Goal: Task Accomplishment & Management: Complete application form

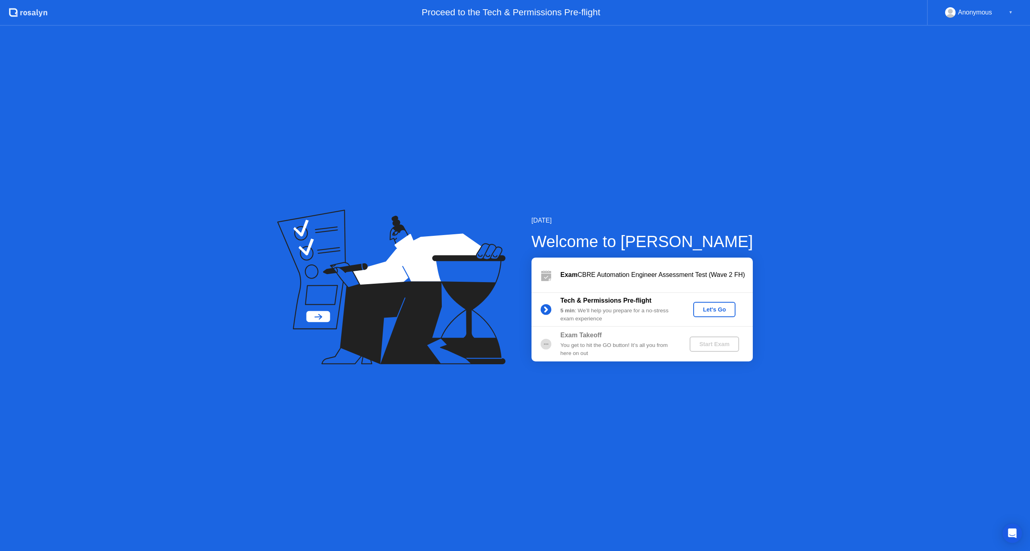
click at [720, 312] on div "Let's Go" at bounding box center [715, 309] width 36 height 6
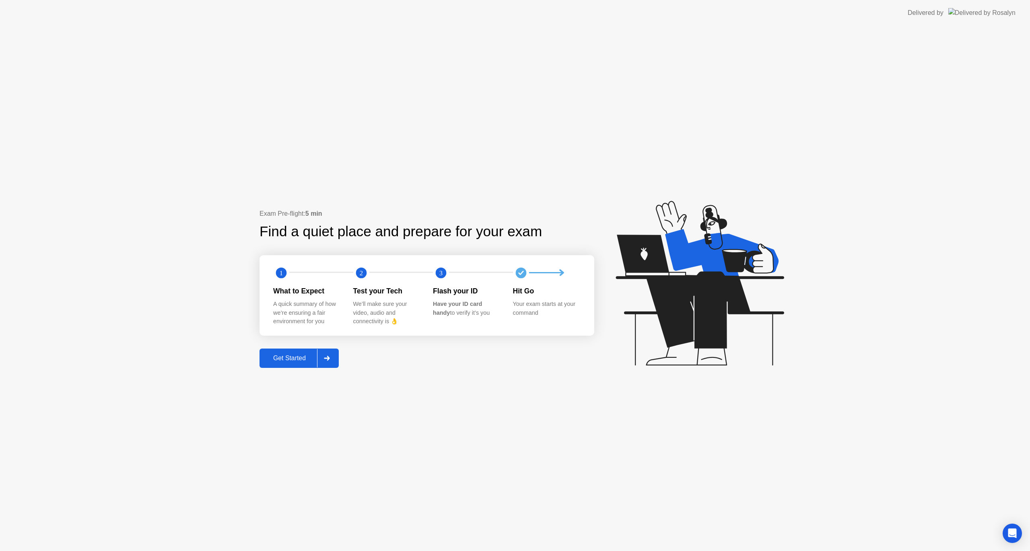
click at [287, 357] on div "Get Started" at bounding box center [289, 358] width 55 height 7
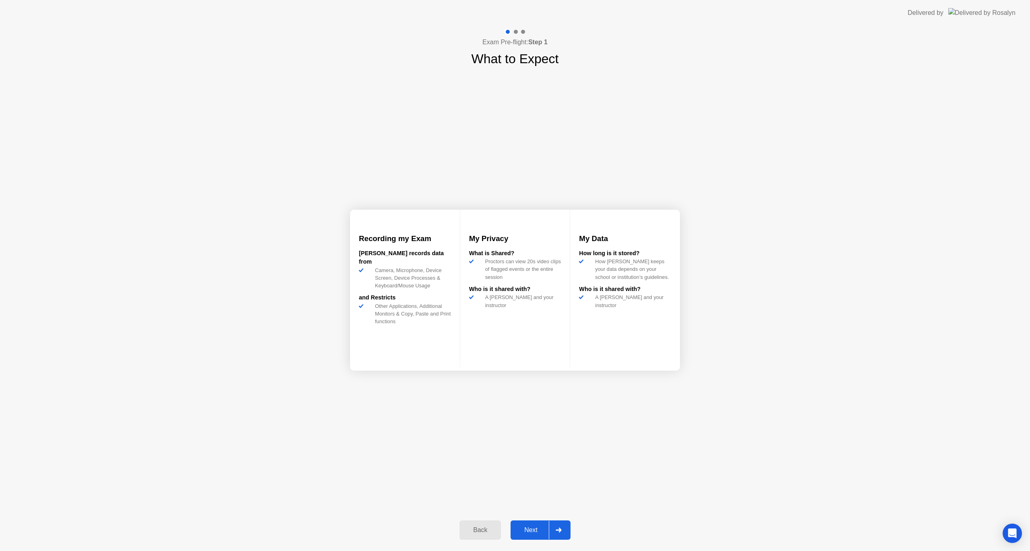
click at [540, 522] on button "Next" at bounding box center [541, 529] width 60 height 19
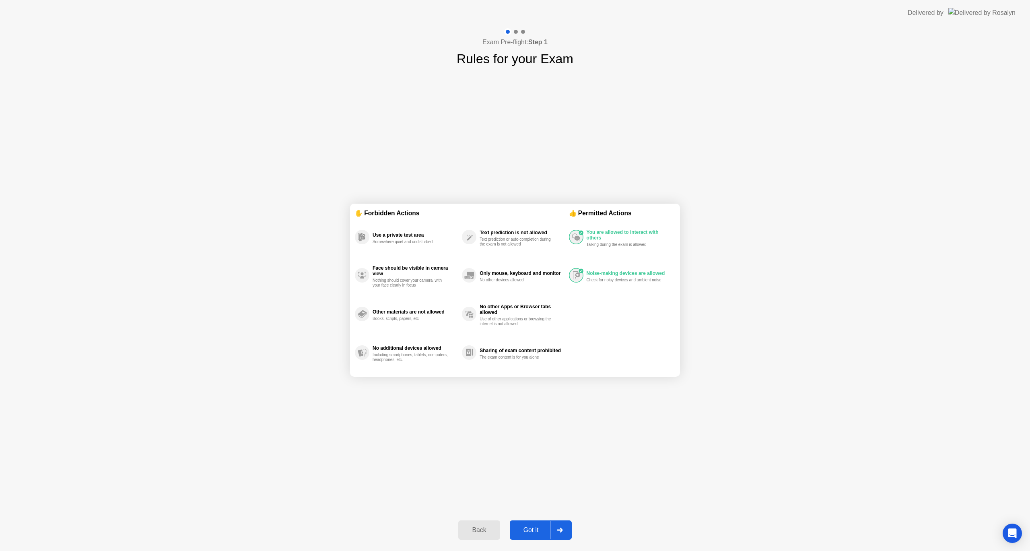
click at [540, 522] on button "Got it" at bounding box center [541, 529] width 62 height 19
select select "**********"
select select "*******"
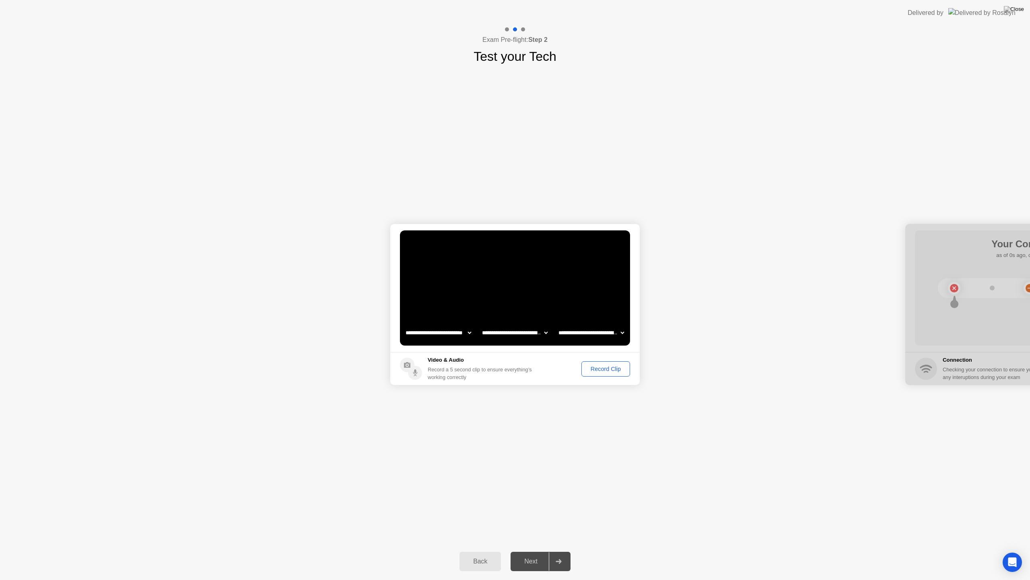
click at [613, 369] on div "Record Clip" at bounding box center [605, 368] width 43 height 6
click at [536, 551] on div "Next" at bounding box center [531, 560] width 36 height 7
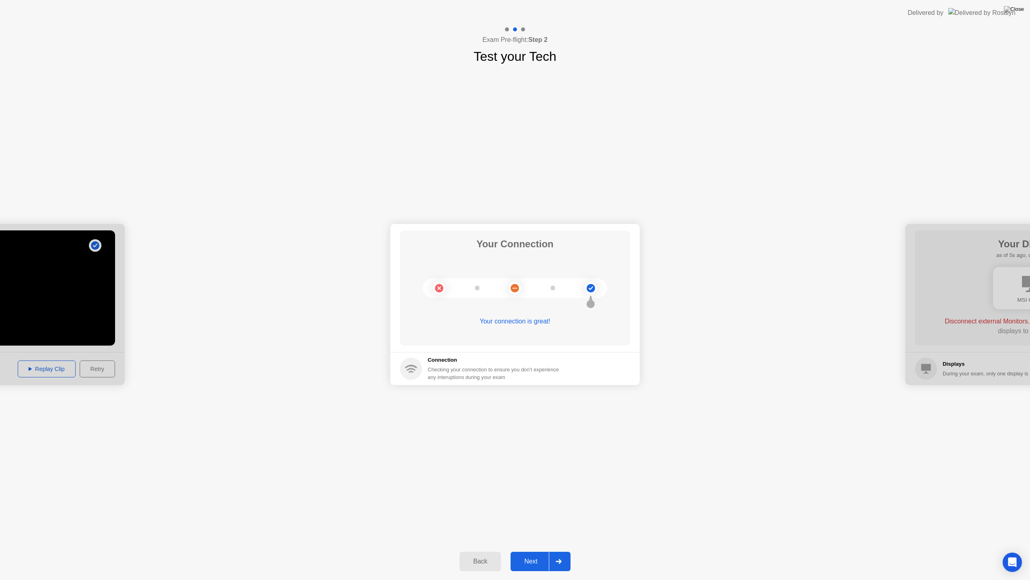
click at [537, 551] on div "Next" at bounding box center [531, 560] width 36 height 7
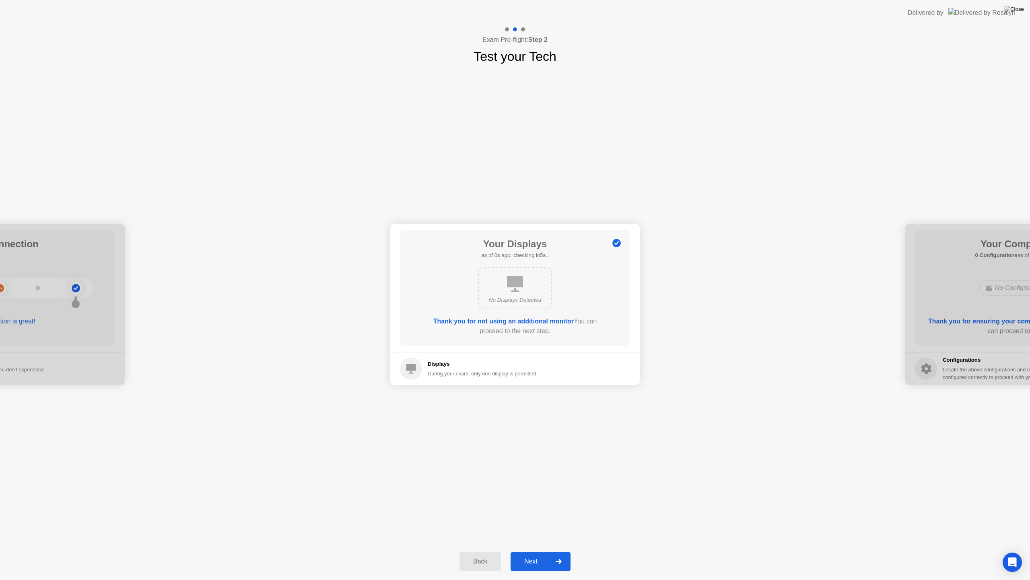
click at [537, 551] on div "Next" at bounding box center [531, 560] width 36 height 7
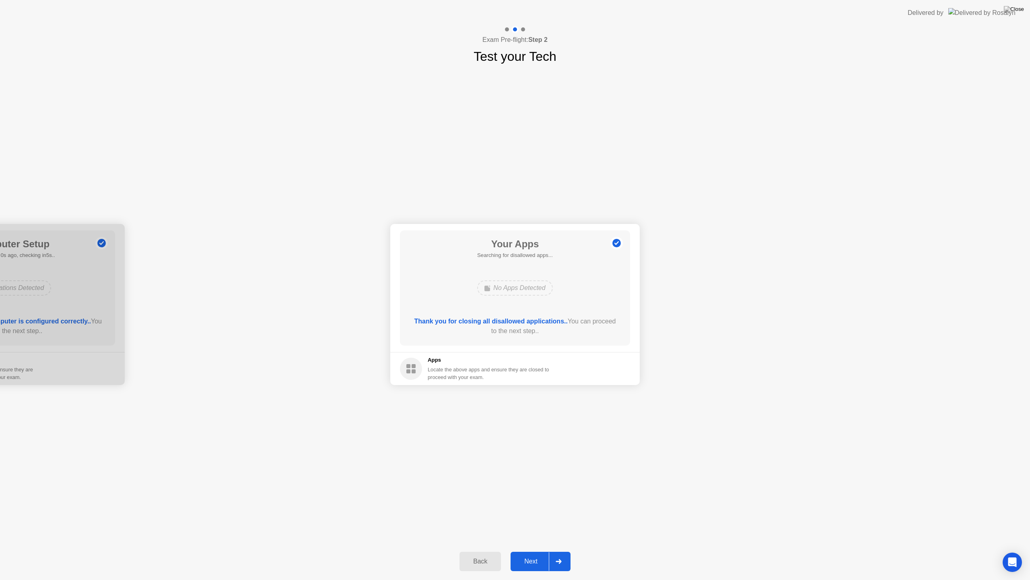
click at [537, 551] on div "Next" at bounding box center [531, 560] width 36 height 7
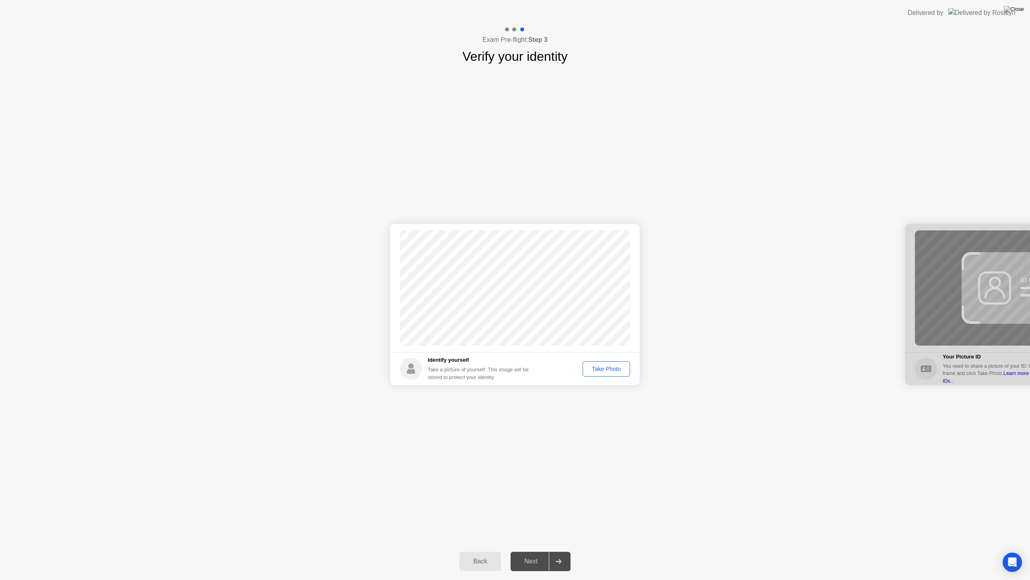
click at [604, 368] on div "Take Photo" at bounding box center [607, 368] width 42 height 6
click at [524, 551] on div "Next" at bounding box center [531, 560] width 36 height 7
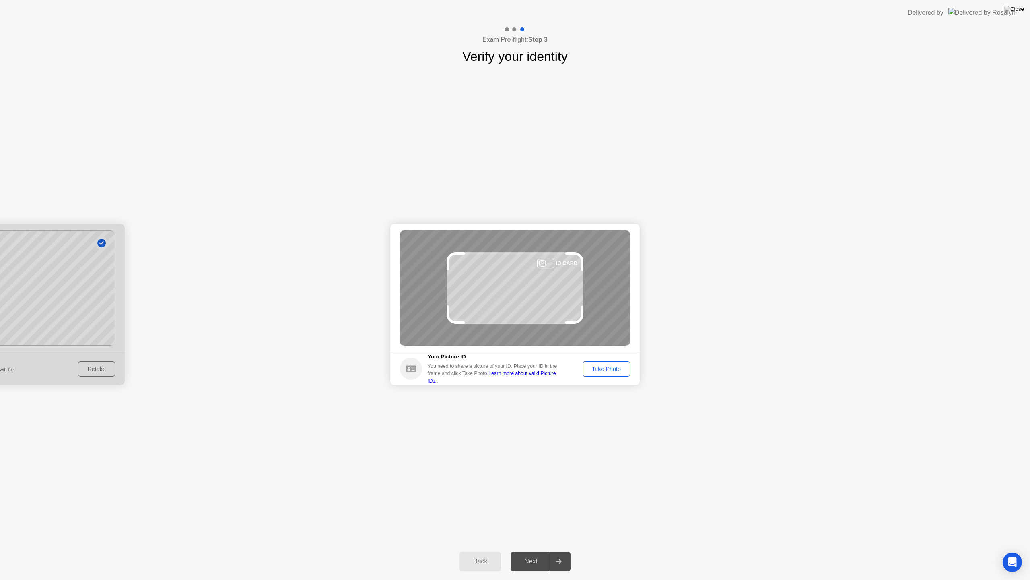
click at [616, 369] on div "Take Photo" at bounding box center [607, 368] width 42 height 6
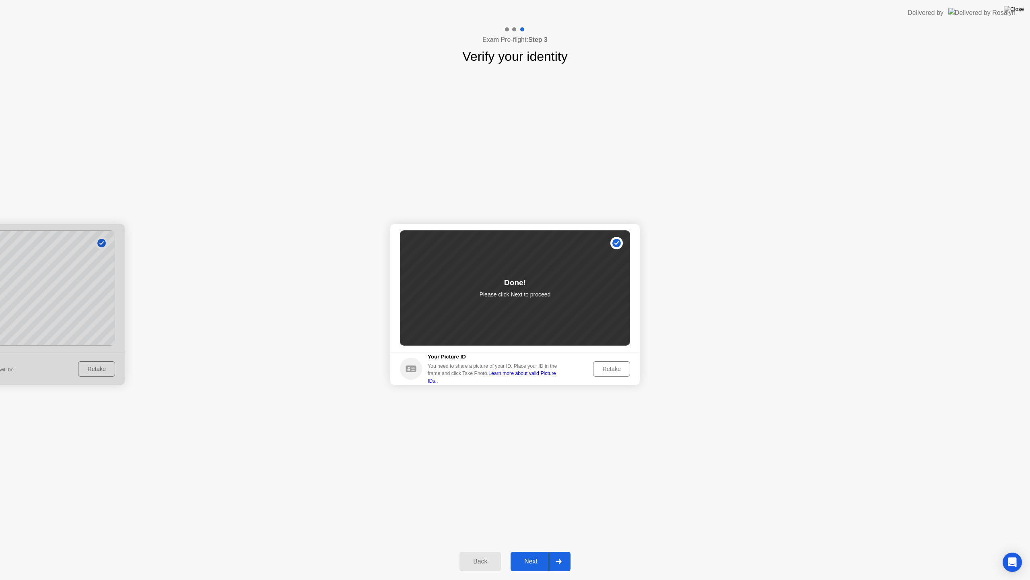
click at [530, 551] on div "Next" at bounding box center [531, 560] width 36 height 7
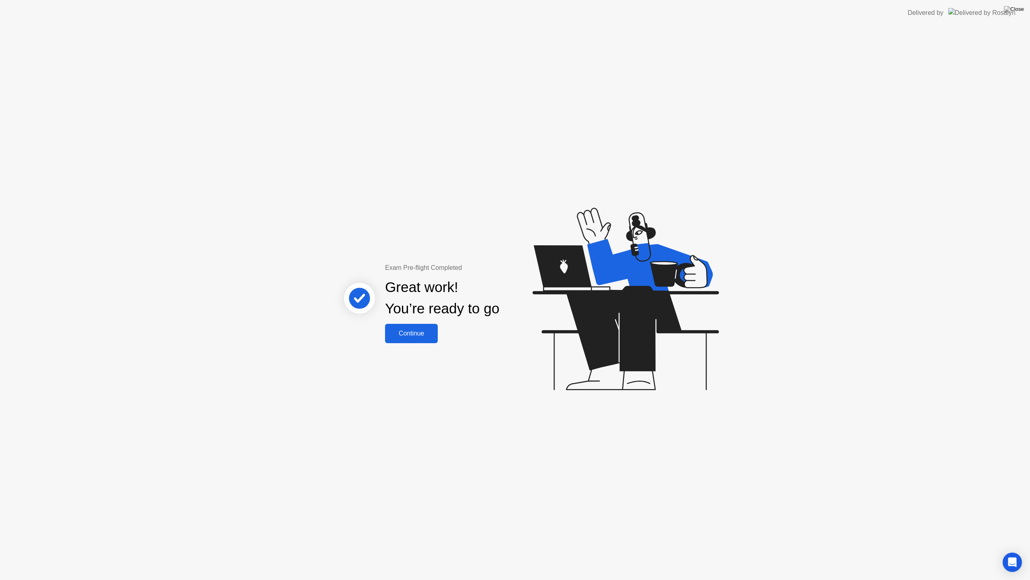
click at [428, 336] on div "Continue" at bounding box center [412, 333] width 48 height 7
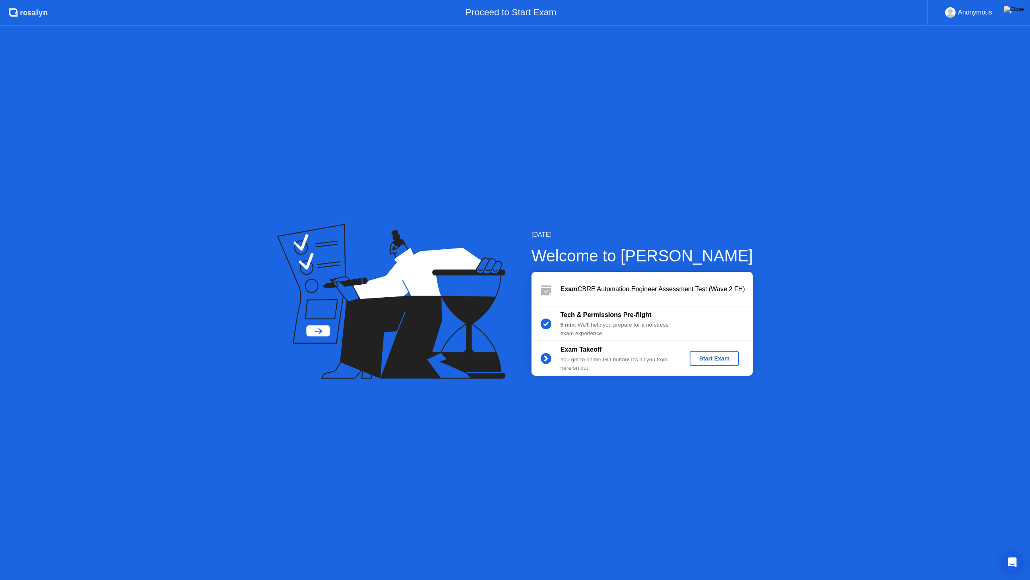
click at [725, 357] on div "Start Exam" at bounding box center [714, 358] width 43 height 6
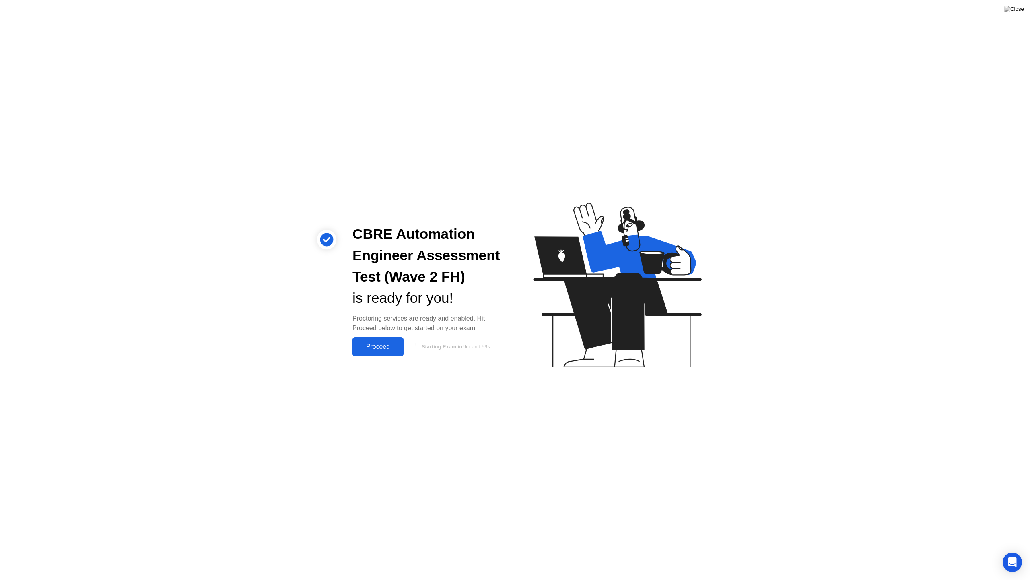
click at [386, 346] on div "Proceed" at bounding box center [378, 346] width 46 height 7
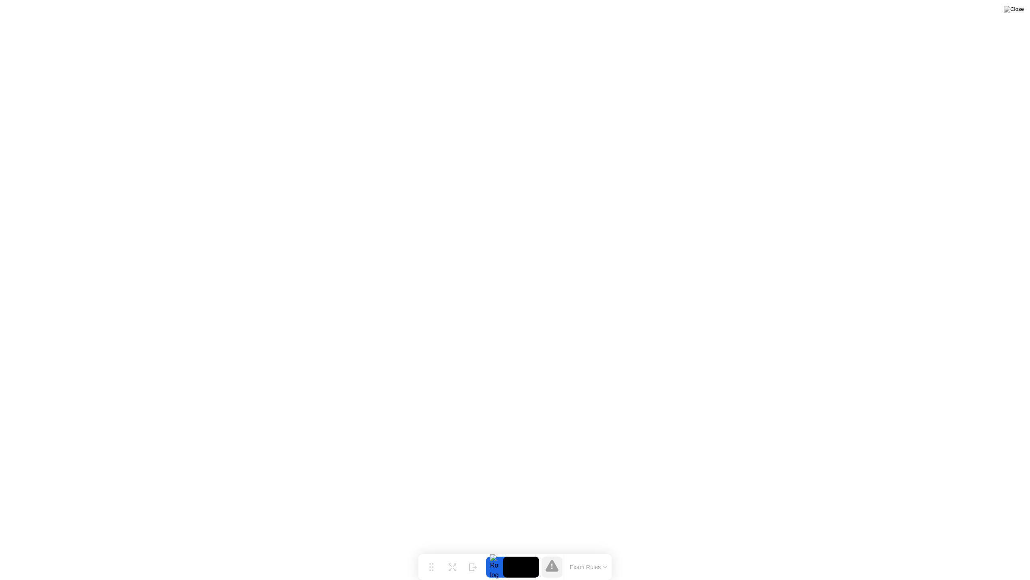
click at [592, 551] on div "Exam Rules" at bounding box center [588, 567] width 47 height 26
click at [601, 551] on button "Exam Rules" at bounding box center [589, 566] width 43 height 7
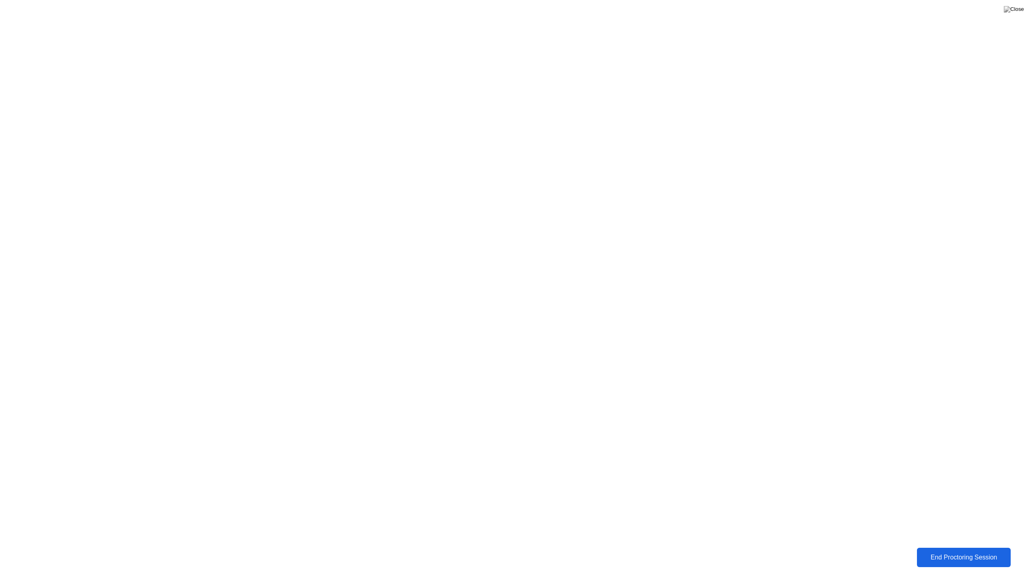
click at [953, 551] on div "End Proctoring Session" at bounding box center [964, 556] width 89 height 7
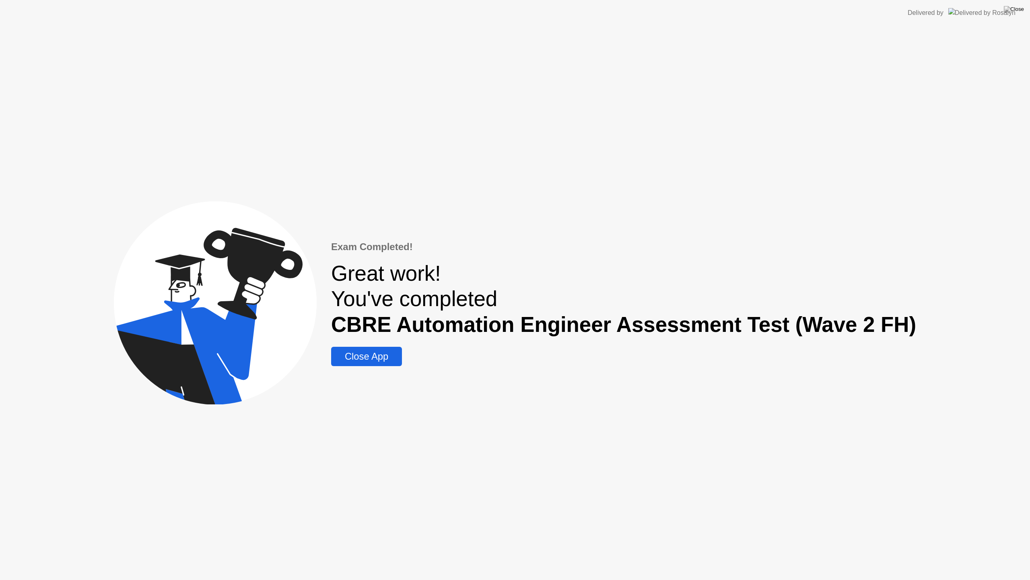
click at [381, 355] on div "Close App" at bounding box center [367, 356] width 66 height 11
